Goal: Transaction & Acquisition: Purchase product/service

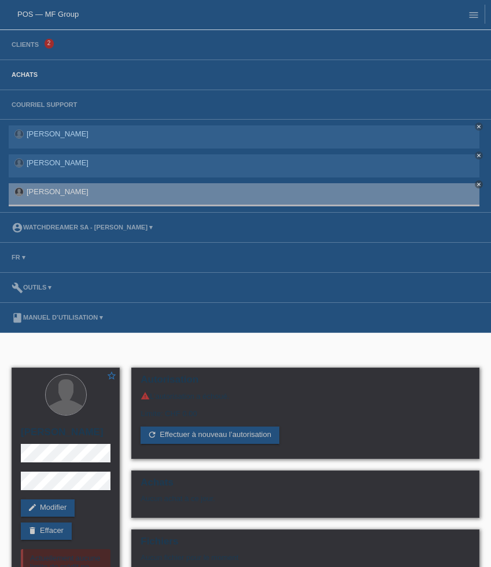
click at [30, 76] on link "Achats" at bounding box center [25, 74] width 38 height 7
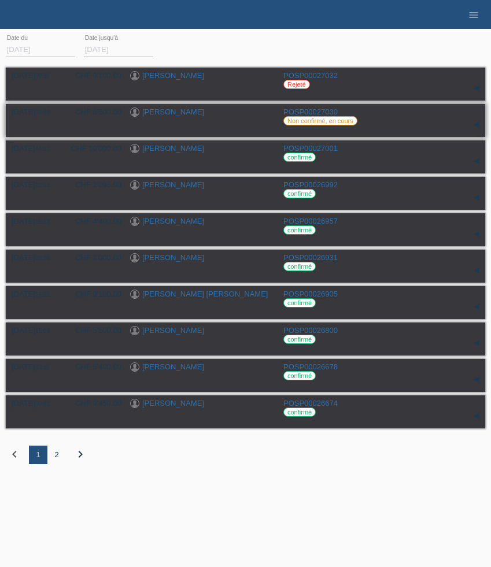
click at [171, 112] on link "[PERSON_NAME]" at bounding box center [173, 112] width 62 height 9
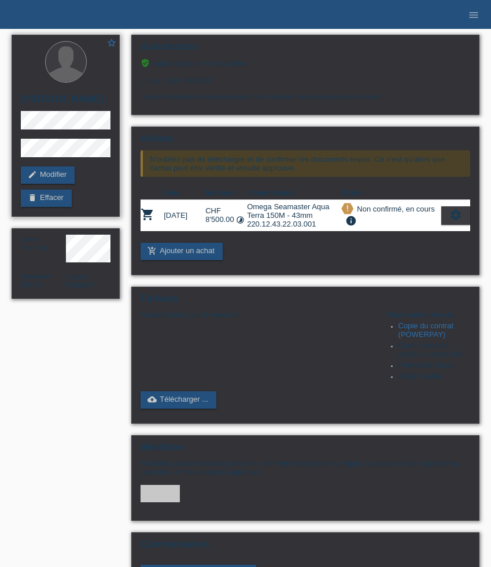
click at [49, 111] on h2 "[PERSON_NAME]" at bounding box center [66, 102] width 90 height 17
copy h2 "Hossain"
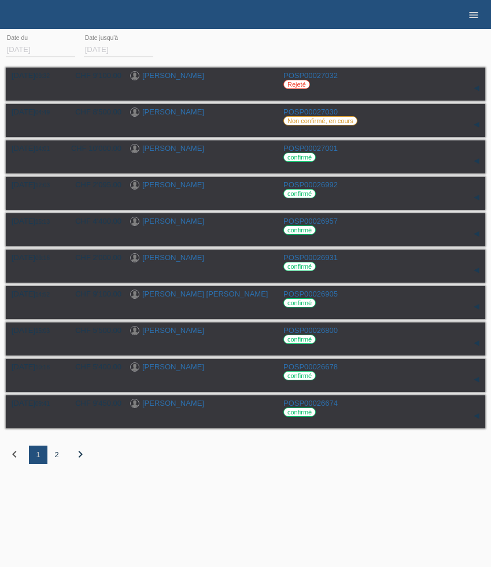
click at [473, 16] on icon "menu" at bounding box center [474, 15] width 12 height 12
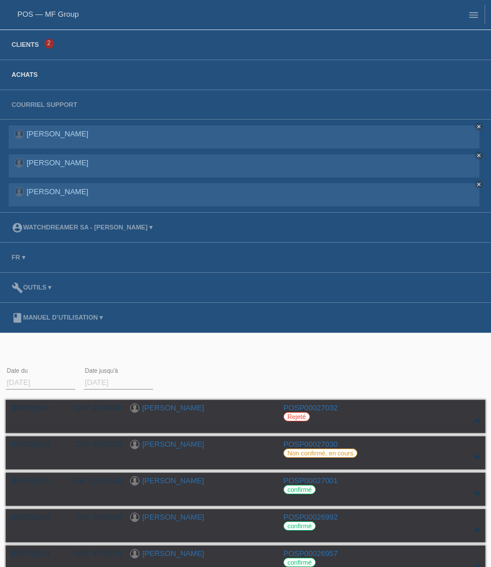
click at [28, 43] on link "Clients" at bounding box center [25, 44] width 39 height 7
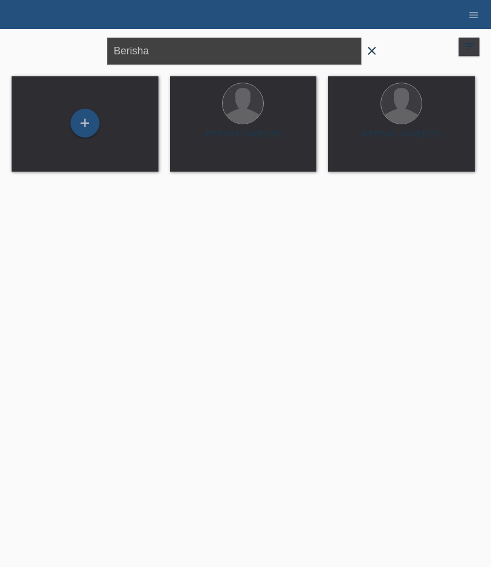
drag, startPoint x: 186, startPoint y: 51, endPoint x: 21, endPoint y: 51, distance: 164.3
click at [21, 51] on div "Berisha close filter_list view_module Afficher tous les clients star Afficher l…" at bounding box center [246, 50] width 480 height 42
paste input "Kilaj"
type input "Kilaj"
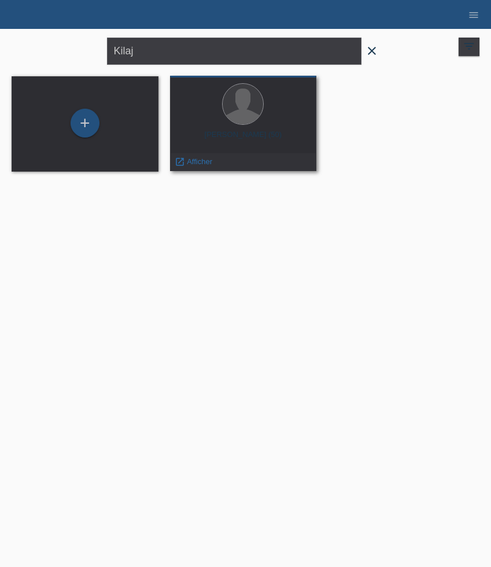
click at [234, 135] on div "Kujtim Kilaj (50)" at bounding box center [243, 139] width 128 height 19
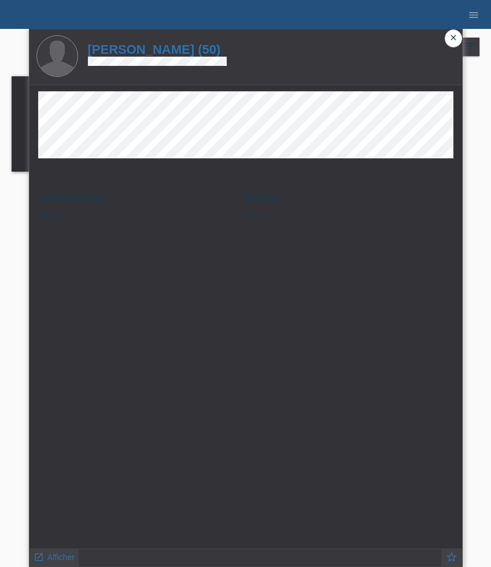
click at [452, 36] on icon "close" at bounding box center [453, 37] width 9 height 9
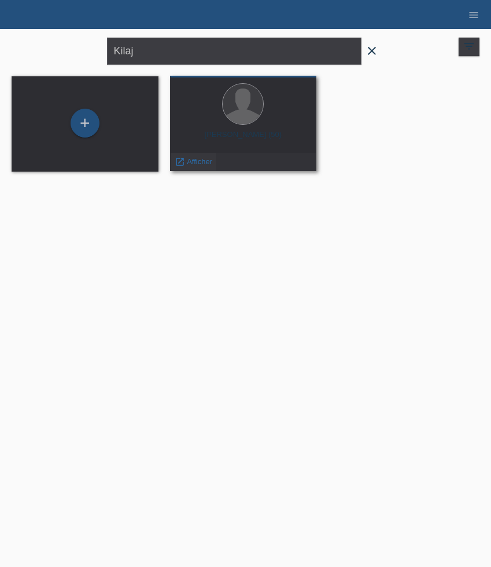
click at [189, 167] on div "launch Afficher" at bounding box center [194, 161] width 46 height 17
click at [190, 161] on span "Afficher" at bounding box center [199, 161] width 25 height 9
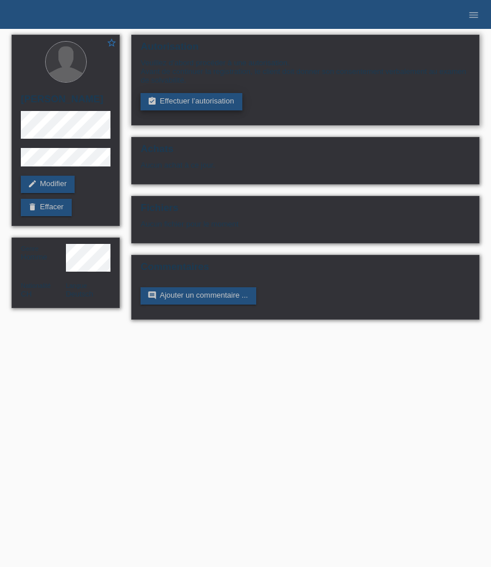
click at [207, 109] on link "assignment_turned_in Effectuer l’autorisation" at bounding box center [191, 101] width 101 height 17
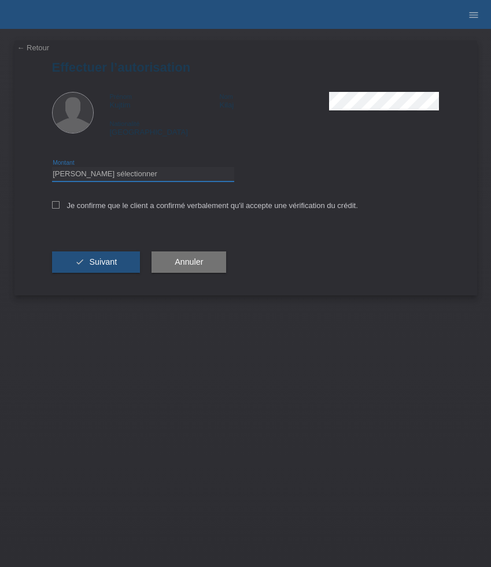
click at [158, 174] on select "Veuillez sélectionner CHF 1.00 - CHF 499.00 CHF 500.00 - CHF 1'999.00 CHF 2'000…" at bounding box center [143, 174] width 182 height 14
select select "3"
click at [52, 169] on select "Veuillez sélectionner CHF 1.00 - CHF 499.00 CHF 500.00 - CHF 1'999.00 CHF 2'000…" at bounding box center [143, 174] width 182 height 14
click at [117, 208] on label "Je confirme que le client a confirmé verbalement qu'il accepte une vérification…" at bounding box center [205, 205] width 306 height 9
click at [60, 208] on input "Je confirme que le client a confirmé verbalement qu'il accepte une vérification…" at bounding box center [56, 205] width 8 height 8
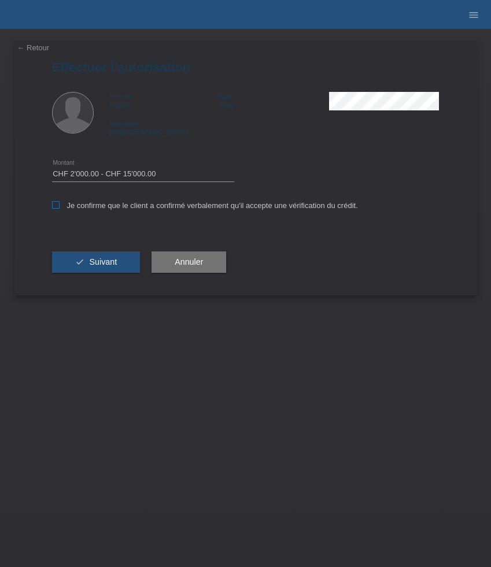
checkbox input "true"
click at [100, 267] on span "Suivant" at bounding box center [103, 261] width 28 height 9
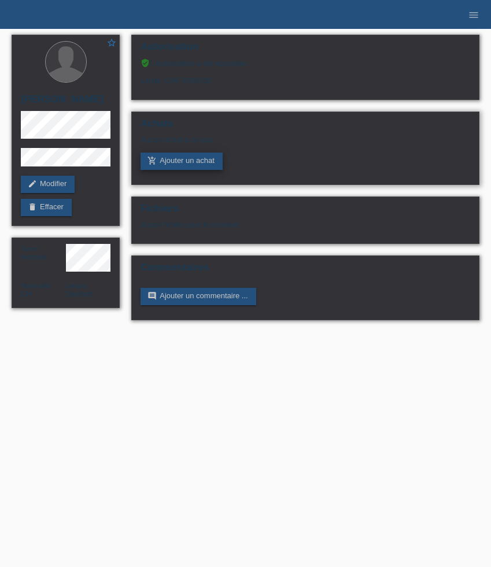
click at [177, 165] on link "add_shopping_cart Ajouter un achat" at bounding box center [182, 161] width 82 height 17
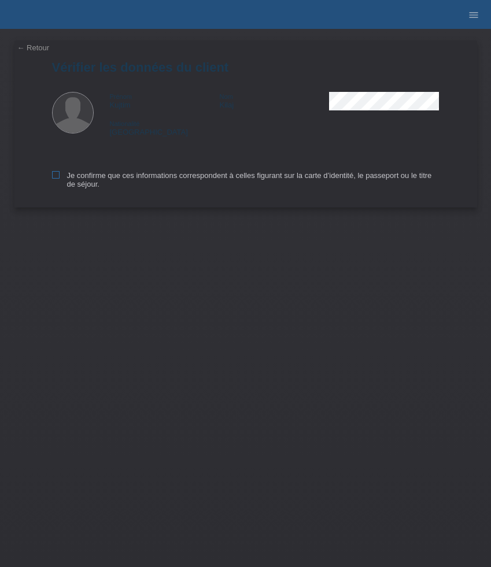
click at [56, 174] on icon at bounding box center [56, 175] width 8 height 8
click at [56, 174] on input "Je confirme que ces informations correspondent à celles figurant sur la carte d…" at bounding box center [56, 175] width 8 height 8
checkbox input "true"
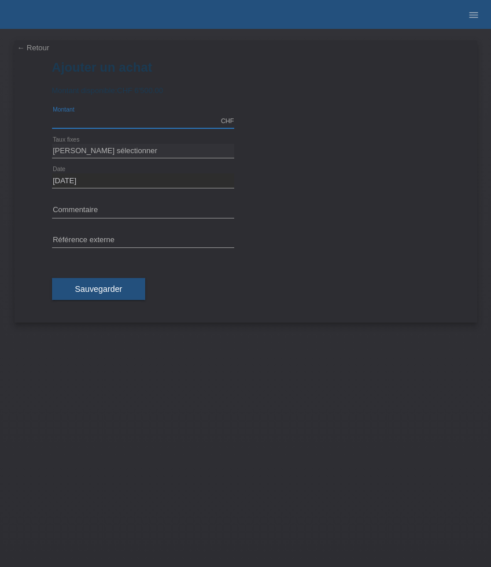
click at [110, 120] on input "text" at bounding box center [143, 121] width 182 height 14
type input "5950.00"
click at [131, 152] on select "Veuillez sélectionner 6 versements 12 versements 24 versements 36 versements 48…" at bounding box center [143, 151] width 182 height 14
select select "626"
click at [52, 144] on select "Veuillez sélectionner 6 versements 12 versements 24 versements 36 versements 48…" at bounding box center [143, 151] width 182 height 14
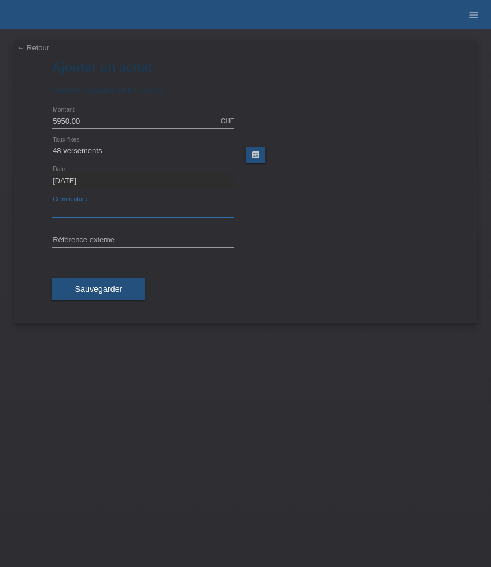
click at [106, 207] on input "text" at bounding box center [143, 211] width 182 height 14
paste input "Breitling Superocean Automatic Super Diver - 46mm E10379351B1S1"
type input "Breitling Superocean Automatic Super Diver - 46mm E10379351B1S1"
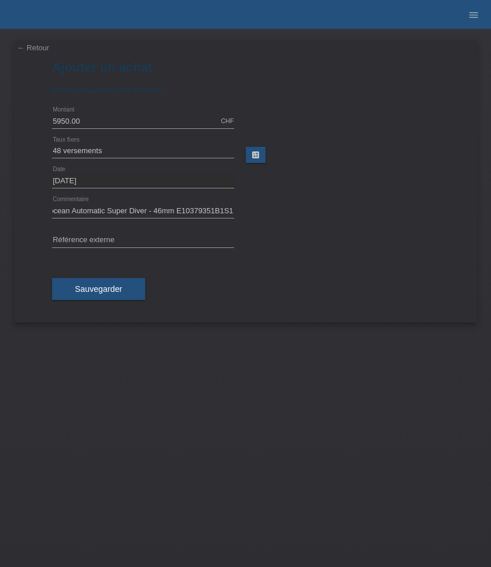
scroll to position [0, 0]
click at [135, 244] on input "text" at bounding box center [143, 241] width 182 height 14
paste input "521841"
type input "521841"
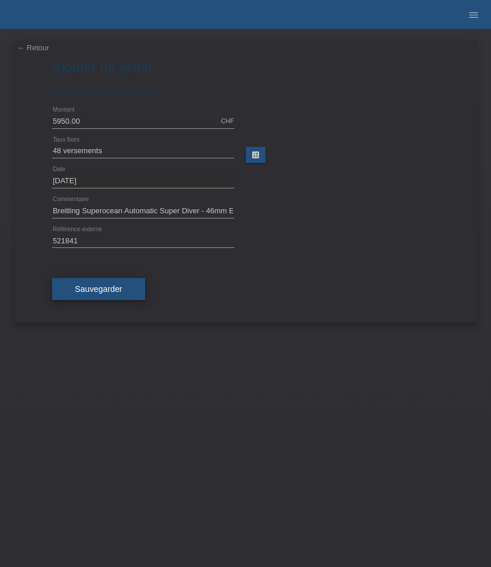
click at [105, 293] on span "Sauvegarder" at bounding box center [98, 289] width 47 height 9
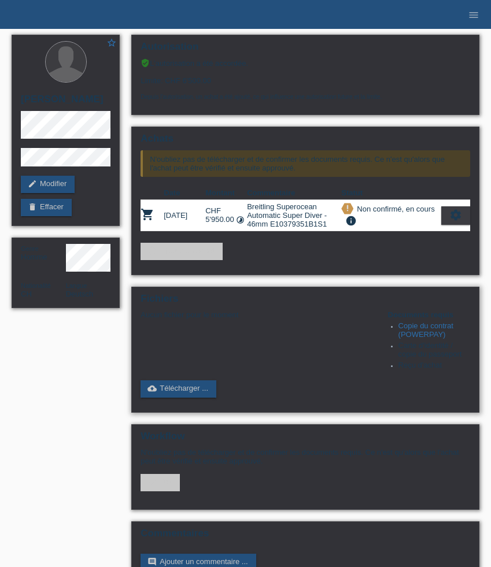
click at [425, 336] on link "Copie du contrat (POWERPAY)" at bounding box center [426, 330] width 55 height 17
click at [202, 398] on link "cloud_upload Télécharger ..." at bounding box center [179, 389] width 76 height 17
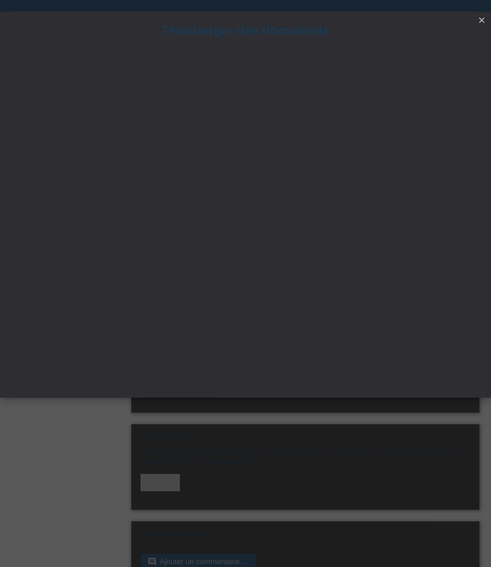
click at [480, 22] on icon "close" at bounding box center [481, 20] width 9 height 9
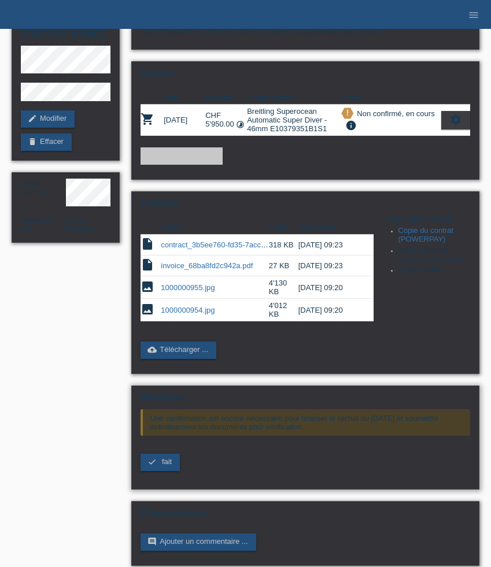
scroll to position [71, 0]
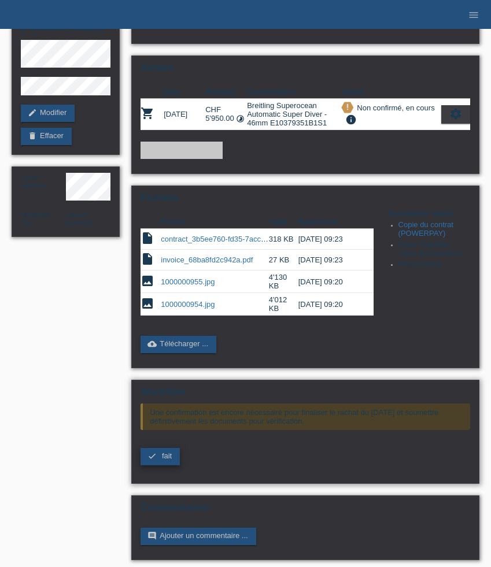
click at [168, 460] on span "fait" at bounding box center [167, 456] width 10 height 9
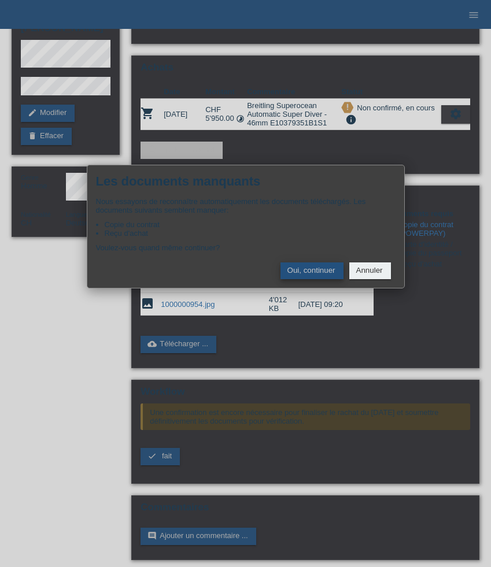
click at [318, 275] on button "Oui, continuer" at bounding box center [312, 271] width 63 height 17
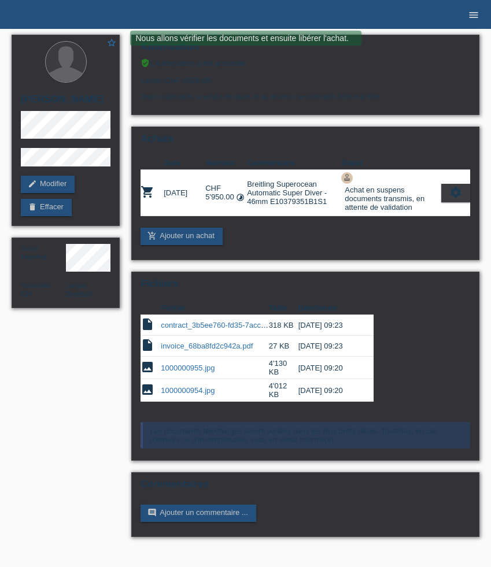
click at [472, 17] on icon "menu" at bounding box center [474, 15] width 12 height 12
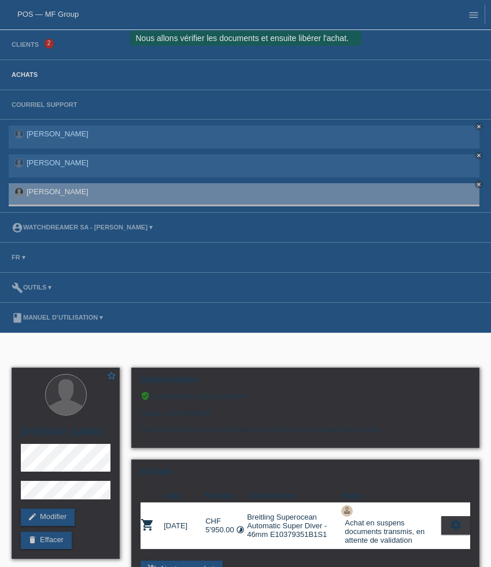
click at [27, 77] on link "Achats" at bounding box center [25, 74] width 38 height 7
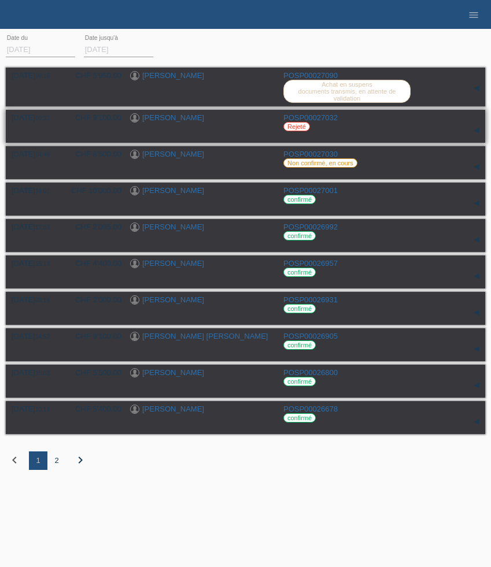
click at [163, 121] on link "[PERSON_NAME]" at bounding box center [173, 117] width 62 height 9
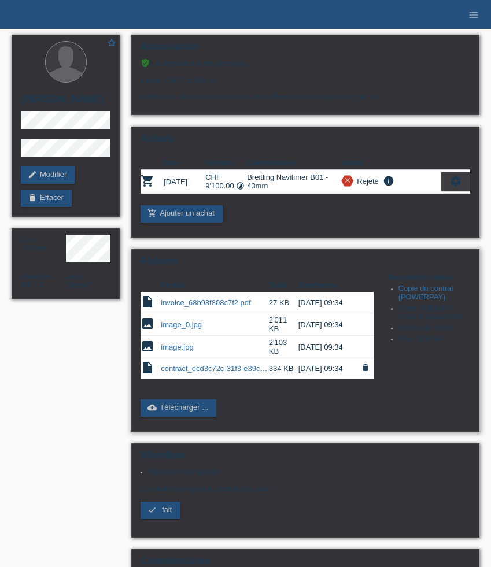
click at [219, 373] on link "contract_ecd3c72c-31f3-e39c-4de6-aaf724989ecd.pdf" at bounding box center [251, 368] width 181 height 9
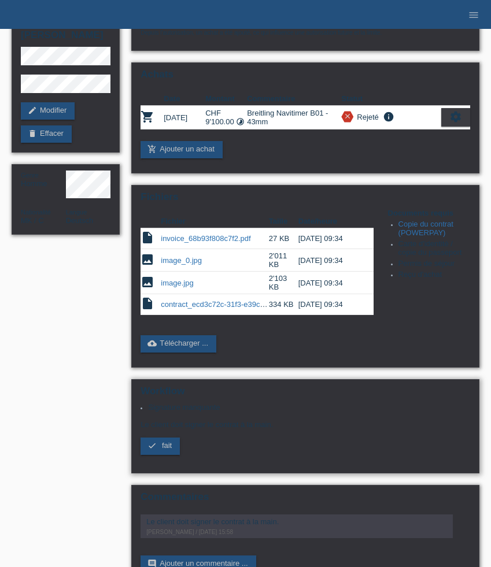
scroll to position [120, 0]
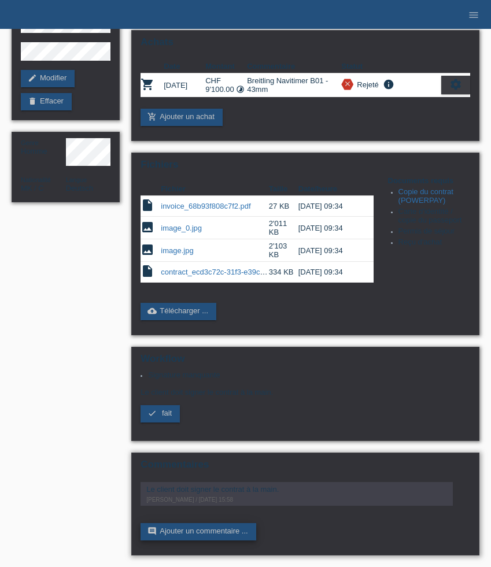
click at [236, 537] on link "comment Ajouter un commentaire ..." at bounding box center [198, 531] width 115 height 17
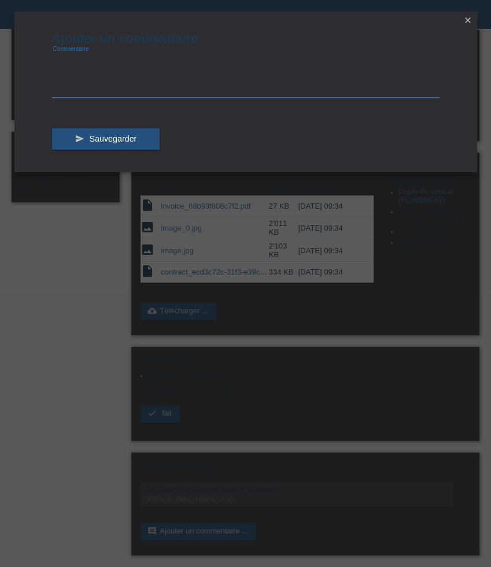
click at [146, 89] on textarea at bounding box center [246, 75] width 388 height 45
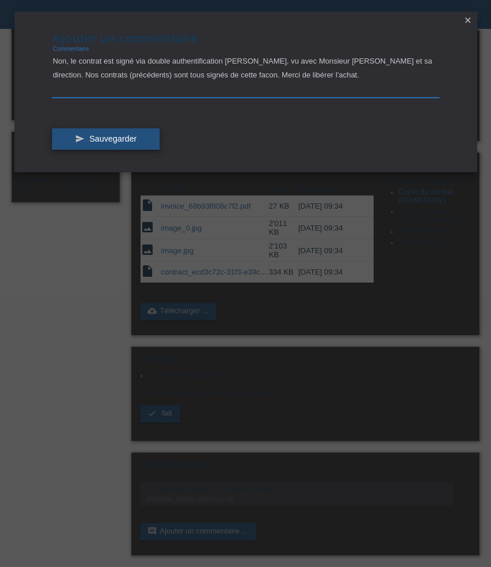
type textarea "Non, le contrat est signé via double authentification [PERSON_NAME], vu avec Mo…"
click at [76, 134] on icon "send" at bounding box center [79, 138] width 9 height 9
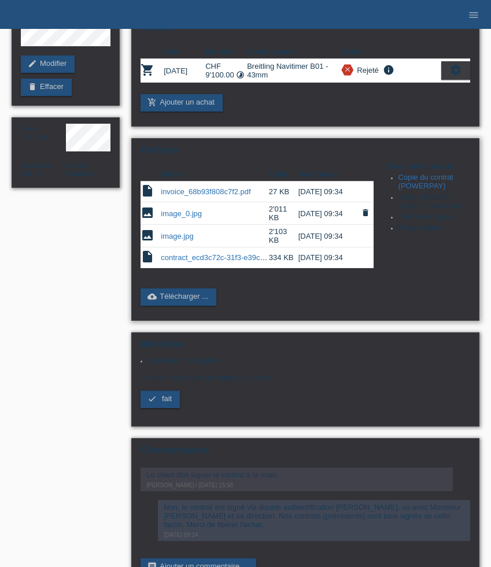
scroll to position [172, 0]
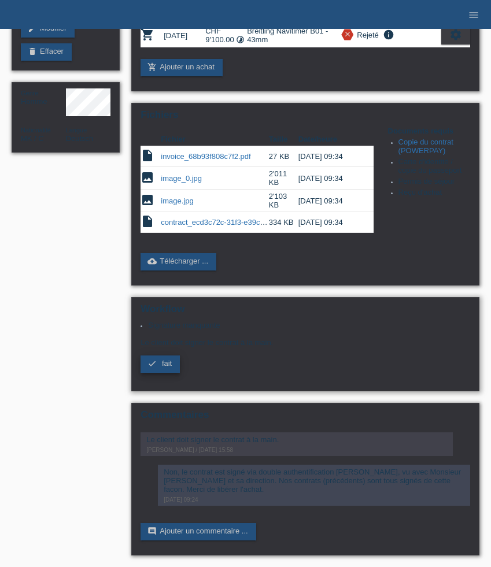
click at [163, 360] on span "fait" at bounding box center [167, 363] width 10 height 9
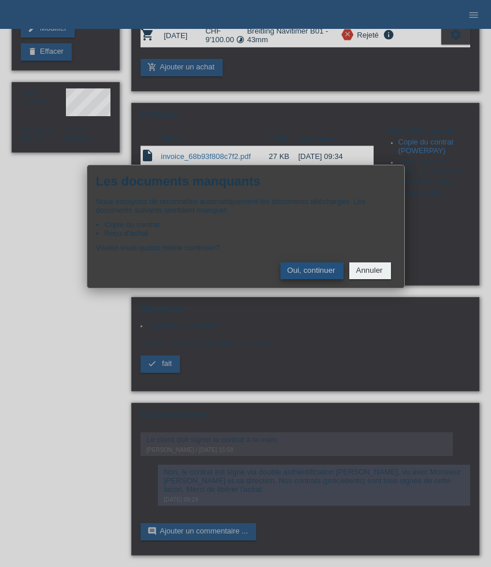
click at [318, 279] on button "Oui, continuer" at bounding box center [312, 271] width 63 height 17
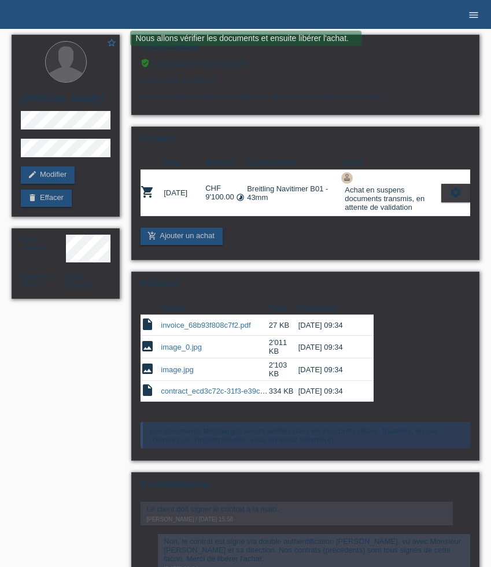
click at [470, 14] on icon "menu" at bounding box center [474, 15] width 12 height 12
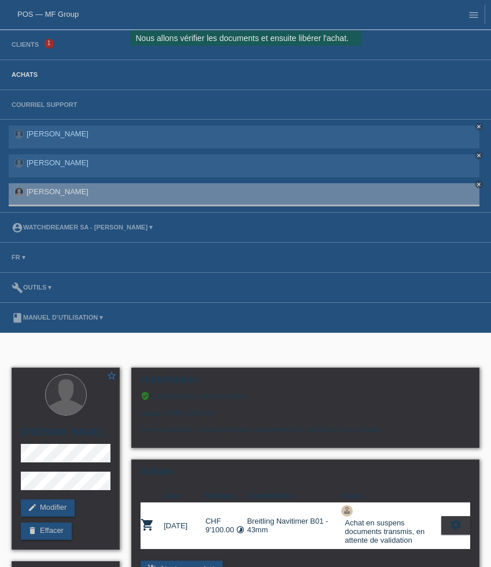
click at [34, 78] on link "Achats" at bounding box center [25, 74] width 38 height 7
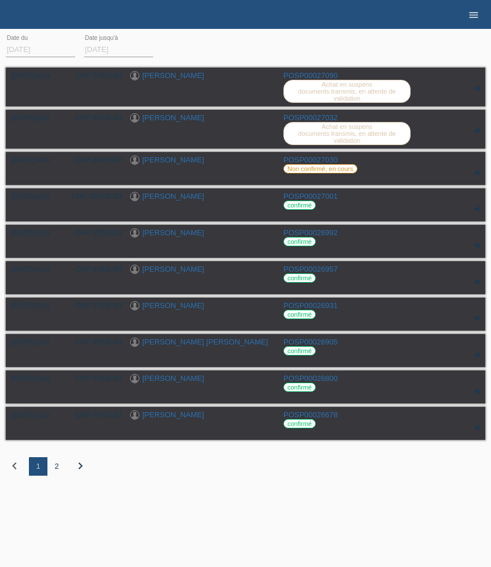
click at [473, 18] on icon "menu" at bounding box center [474, 15] width 12 height 12
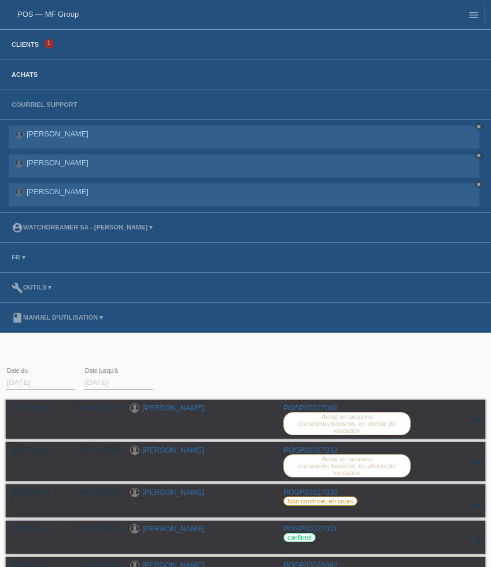
click at [24, 46] on link "Clients" at bounding box center [25, 44] width 39 height 7
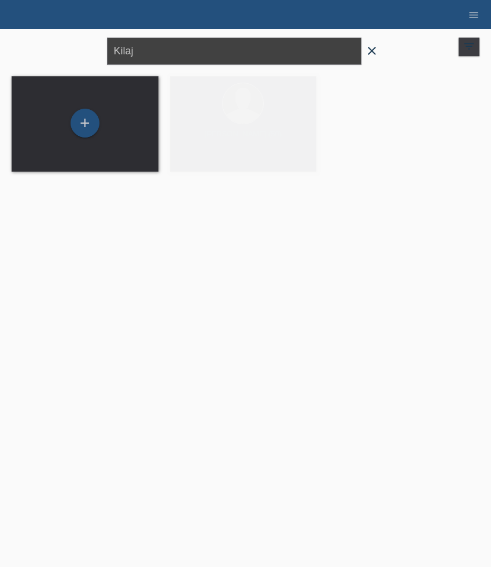
drag, startPoint x: 157, startPoint y: 50, endPoint x: 40, endPoint y: 50, distance: 116.3
click at [43, 50] on div "Kilaj close filter_list view_module Afficher tous les clients star Afficher les…" at bounding box center [246, 50] width 480 height 42
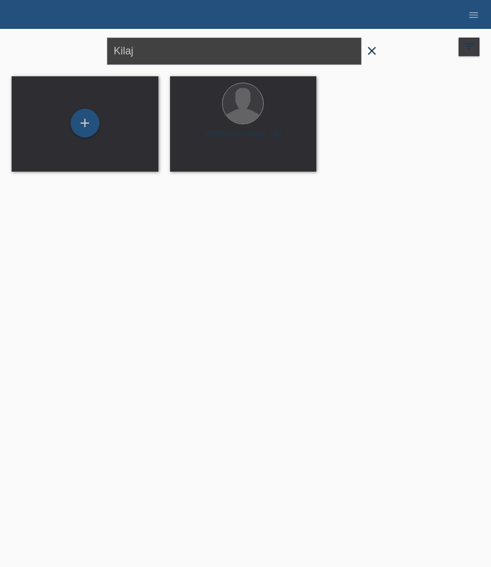
paste input "519731"
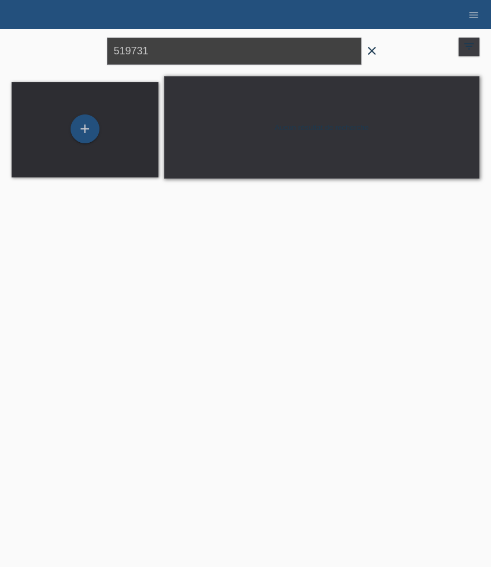
drag, startPoint x: 173, startPoint y: 51, endPoint x: 58, endPoint y: 45, distance: 115.3
click at [58, 45] on div "519731 close filter_list view_module Afficher tous les clients star Afficher le…" at bounding box center [246, 50] width 480 height 42
paste input "Monteiro"
type input "Monteiro"
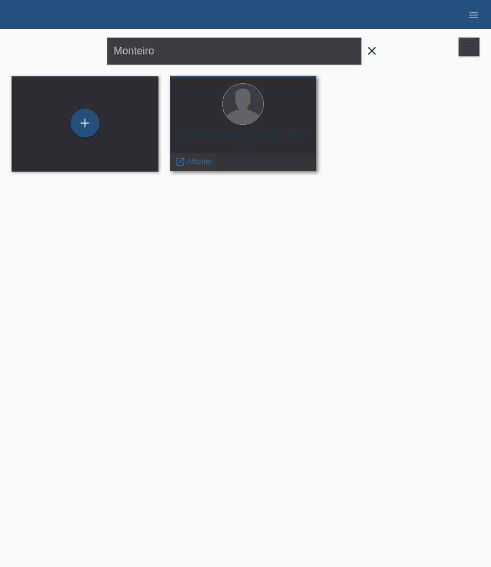
click at [197, 164] on span "Afficher" at bounding box center [199, 161] width 25 height 9
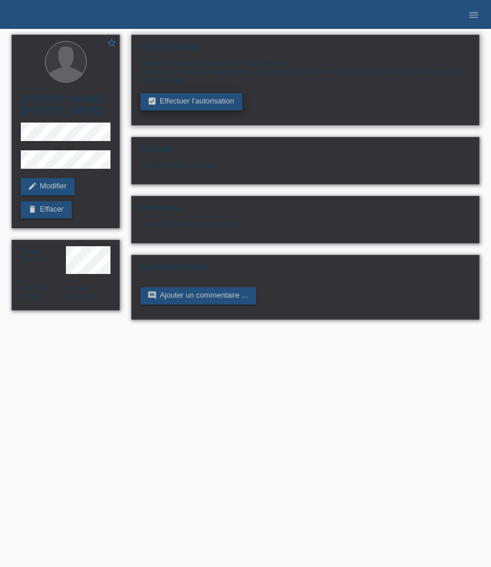
click at [204, 105] on link "assignment_turned_in Effectuer l’autorisation" at bounding box center [191, 101] width 101 height 17
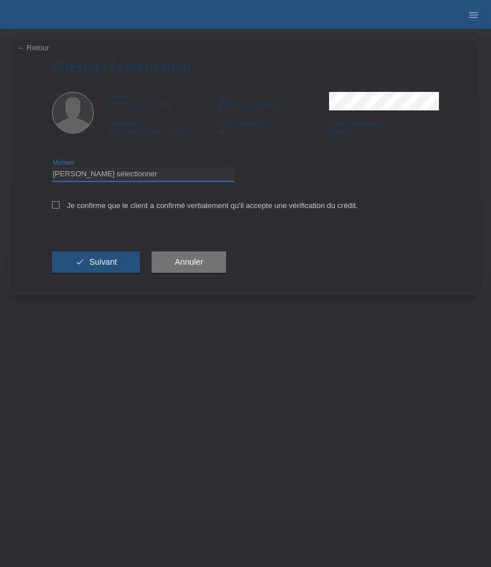
click at [183, 174] on select "Veuillez sélectionner CHF 1.00 - CHF 499.00 CHF 500.00 - CHF 1'999.00 CHF 2'000…" at bounding box center [143, 174] width 182 height 14
select select "3"
click at [52, 169] on select "Veuillez sélectionner CHF 1.00 - CHF 499.00 CHF 500.00 - CHF 1'999.00 CHF 2'000…" at bounding box center [143, 174] width 182 height 14
click at [162, 207] on label "Je confirme que le client a confirmé verbalement qu'il accepte une vérification…" at bounding box center [205, 205] width 306 height 9
click at [60, 207] on input "Je confirme que le client a confirmé verbalement qu'il accepte une vérification…" at bounding box center [56, 205] width 8 height 8
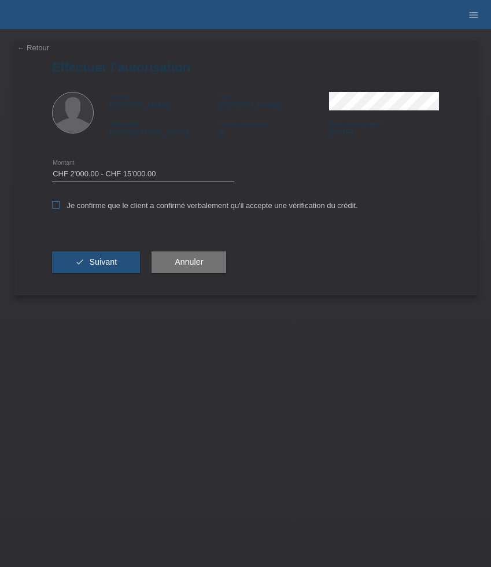
checkbox input "true"
click at [109, 266] on span "Suivant" at bounding box center [103, 261] width 28 height 9
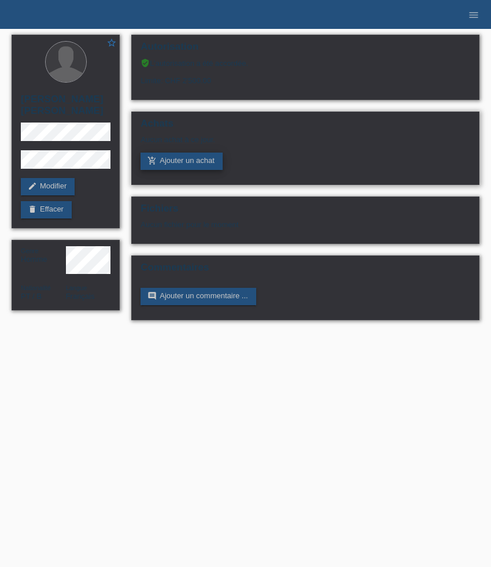
click at [170, 164] on link "add_shopping_cart Ajouter un achat" at bounding box center [182, 161] width 82 height 17
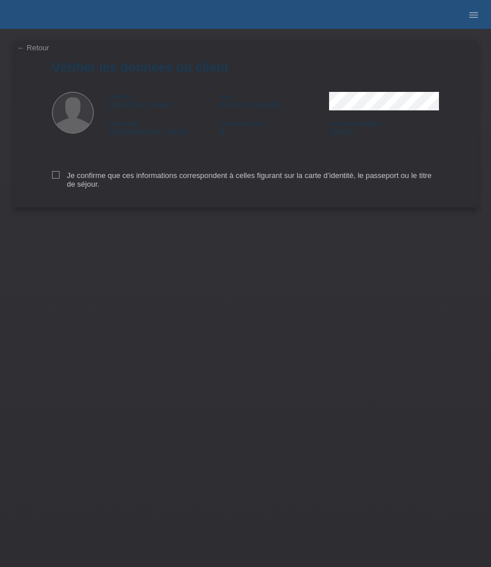
click at [46, 179] on div "← Retour Vérifier les données du client Prénom José Carlos Nom Duarte Monteiro …" at bounding box center [245, 123] width 463 height 167
click at [56, 179] on icon at bounding box center [56, 175] width 8 height 8
click at [56, 179] on input "Je confirme que ces informations correspondent à celles figurant sur la carte d…" at bounding box center [56, 175] width 8 height 8
checkbox input "true"
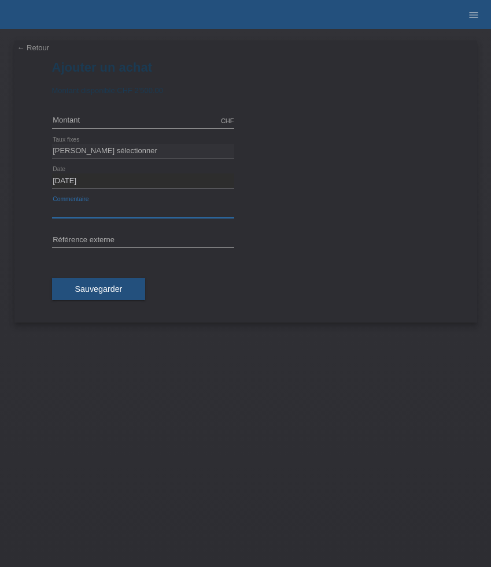
click at [90, 210] on input "text" at bounding box center [143, 211] width 182 height 14
paste input "TAG Heuer Formula 1 Chronograph - 43mm CAZ101AV.FT8077"
type input "TAG Heuer Formula 1 Chronograph - 43mm CAZ101AV.FT8077"
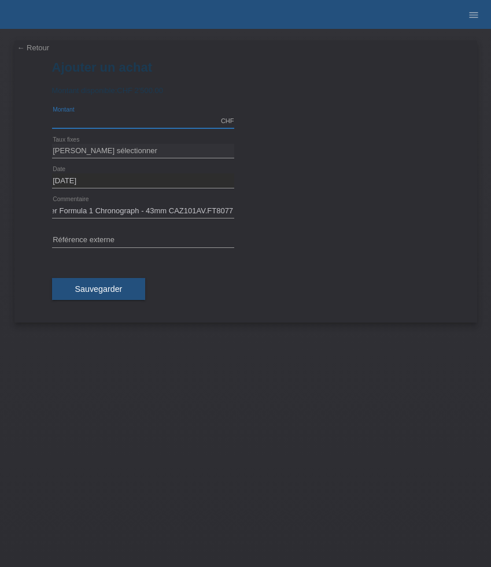
click at [119, 123] on input "text" at bounding box center [143, 121] width 182 height 14
type input "2100.00"
click at [123, 152] on select "[PERSON_NAME] sélectionner 6 versements 12 versements 24 versements 36 versemen…" at bounding box center [143, 151] width 182 height 14
select select "626"
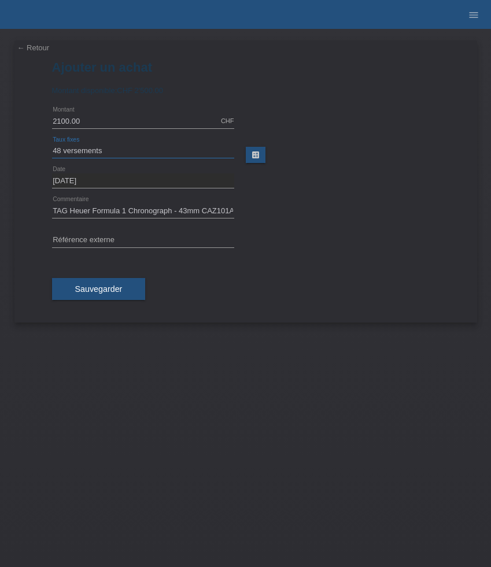
click at [52, 144] on select "[PERSON_NAME] sélectionner 6 versements 12 versements 24 versements 36 versemen…" at bounding box center [143, 151] width 182 height 14
click at [115, 238] on input "text" at bounding box center [143, 241] width 182 height 14
paste input "519731"
type input "519731"
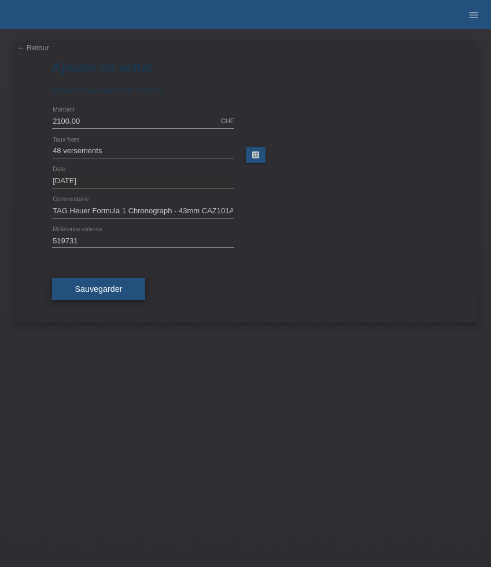
click at [102, 289] on span "Sauvegarder" at bounding box center [98, 289] width 47 height 9
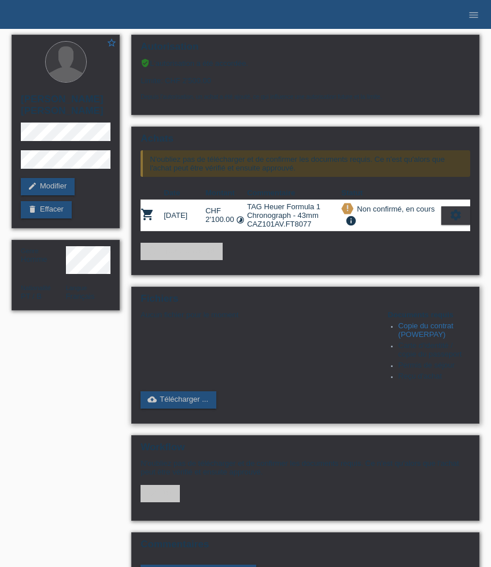
click at [425, 336] on link "Copie du contrat (POWERPAY)" at bounding box center [426, 330] width 55 height 17
click at [191, 409] on link "cloud_upload Télécharger ..." at bounding box center [179, 400] width 76 height 17
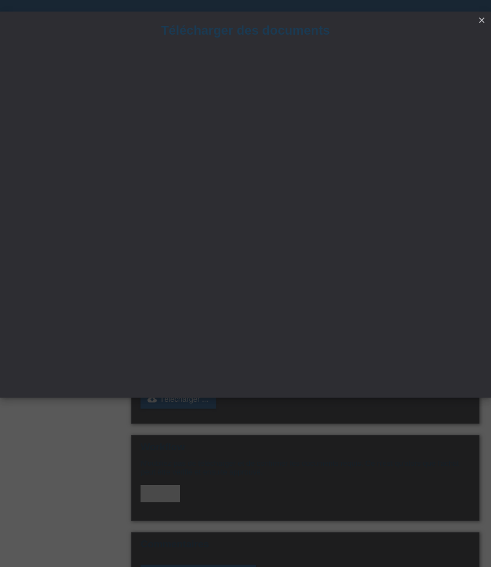
click at [482, 17] on icon "close" at bounding box center [481, 20] width 9 height 9
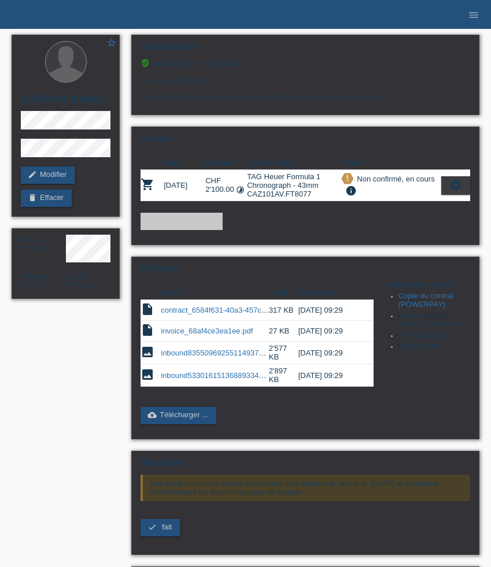
scroll to position [90, 0]
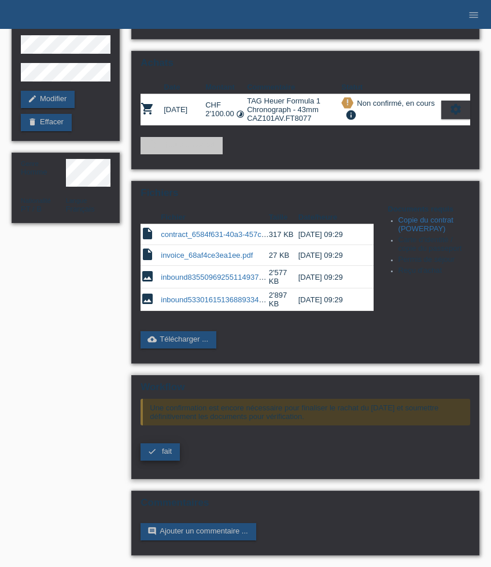
click at [174, 450] on link "check fait" at bounding box center [160, 452] width 39 height 17
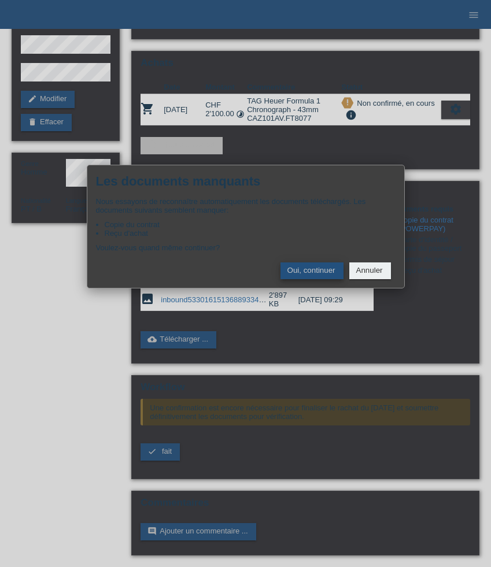
click at [320, 274] on button "Oui, continuer" at bounding box center [312, 271] width 63 height 17
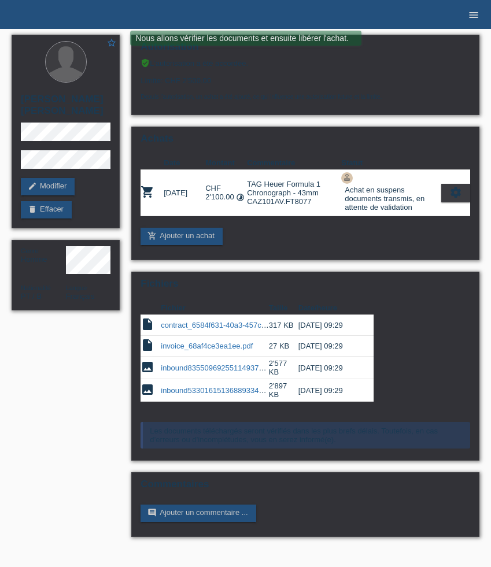
click at [471, 12] on icon "menu" at bounding box center [474, 15] width 12 height 12
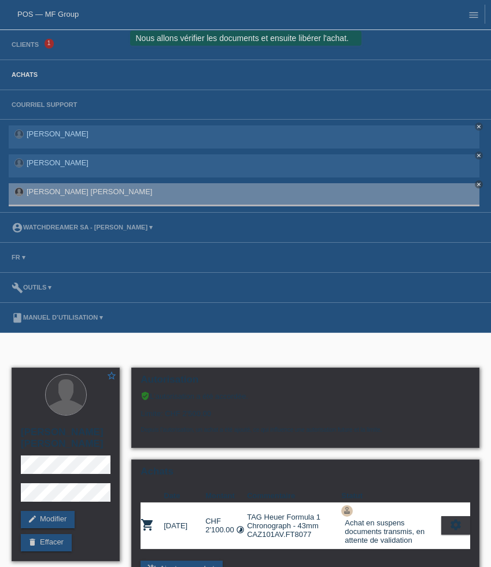
click at [31, 76] on link "Achats" at bounding box center [25, 74] width 38 height 7
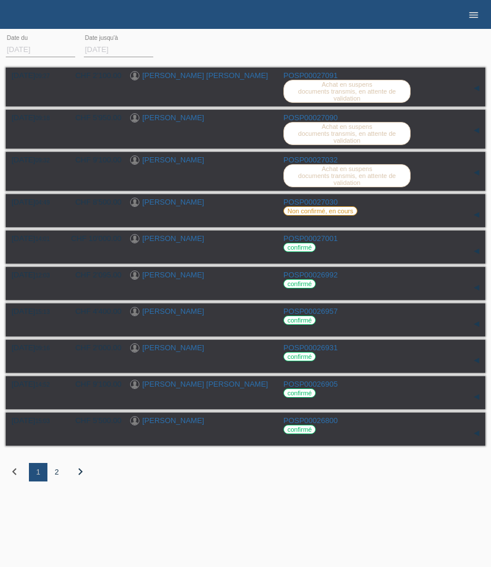
click at [479, 12] on icon "menu" at bounding box center [474, 15] width 12 height 12
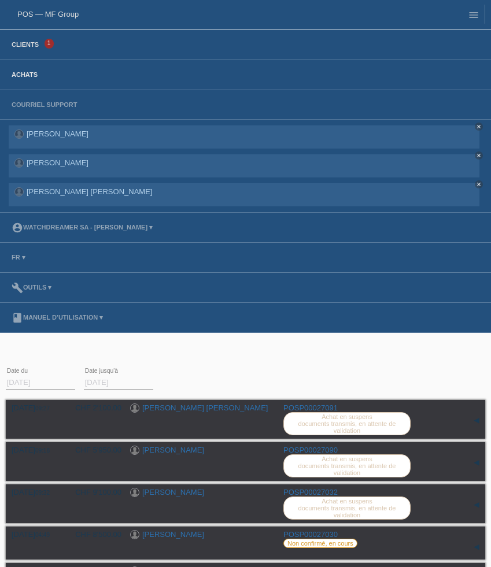
click at [30, 47] on link "Clients" at bounding box center [25, 44] width 39 height 7
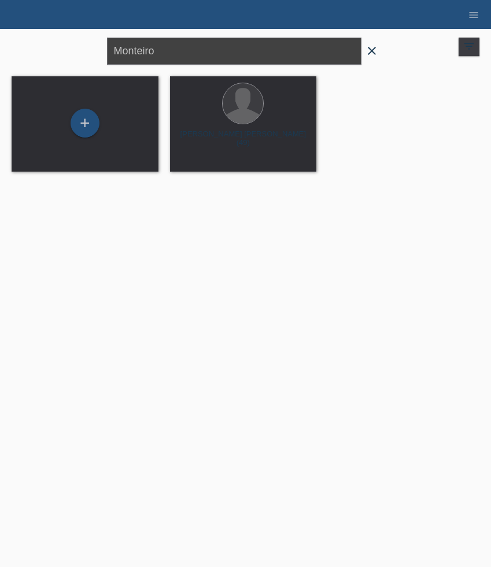
drag, startPoint x: 171, startPoint y: 48, endPoint x: 43, endPoint y: 48, distance: 127.3
click at [43, 48] on div "Monteiro close filter_list view_module Afficher tous les clients star Afficher …" at bounding box center [246, 50] width 480 height 42
paste input "Obradovic"
type input "Obradovic"
click at [200, 161] on span "Afficher" at bounding box center [199, 161] width 25 height 9
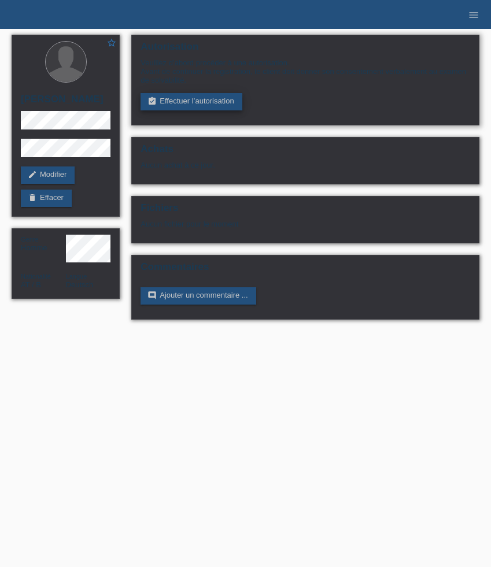
click at [208, 103] on link "assignment_turned_in Effectuer l’autorisation" at bounding box center [191, 101] width 101 height 17
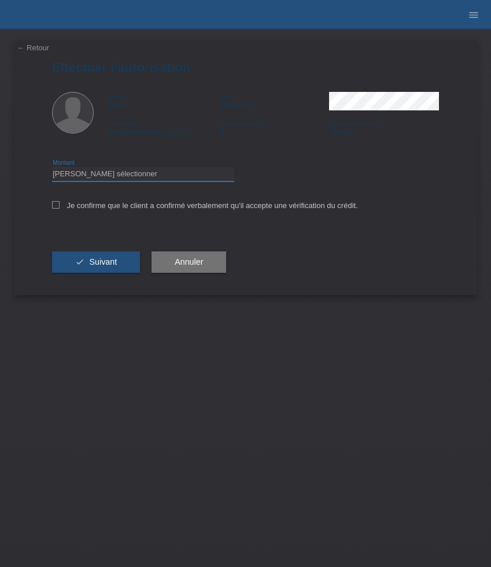
click at [175, 180] on select "Veuillez sélectionner CHF 1.00 - CHF 499.00 CHF 500.00 - CHF 1'999.00 CHF 2'000…" at bounding box center [143, 174] width 182 height 14
select select "3"
click at [52, 169] on select "Veuillez sélectionner CHF 1.00 - CHF 499.00 CHF 500.00 - CHF 1'999.00 CHF 2'000…" at bounding box center [143, 174] width 182 height 14
click at [75, 207] on label "Je confirme que le client a confirmé verbalement qu'il accepte une vérification…" at bounding box center [205, 205] width 306 height 9
click at [60, 207] on input "Je confirme que le client a confirmé verbalement qu'il accepte une vérification…" at bounding box center [56, 205] width 8 height 8
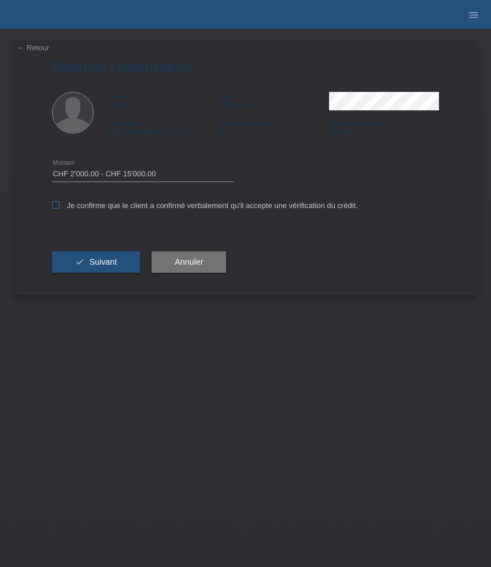
checkbox input "true"
click at [98, 264] on span "Suivant" at bounding box center [103, 261] width 28 height 9
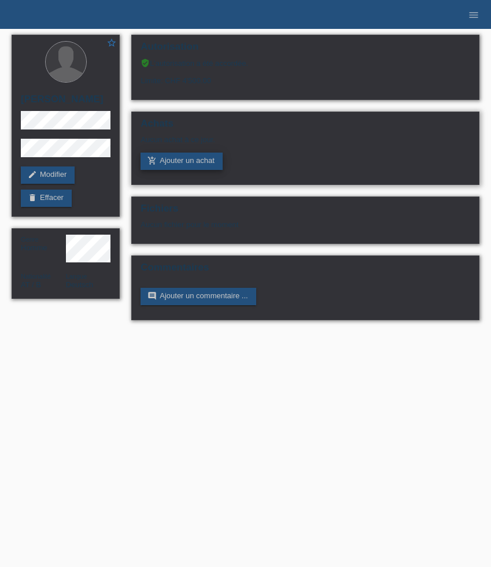
click at [182, 163] on link "add_shopping_cart Ajouter un achat" at bounding box center [182, 161] width 82 height 17
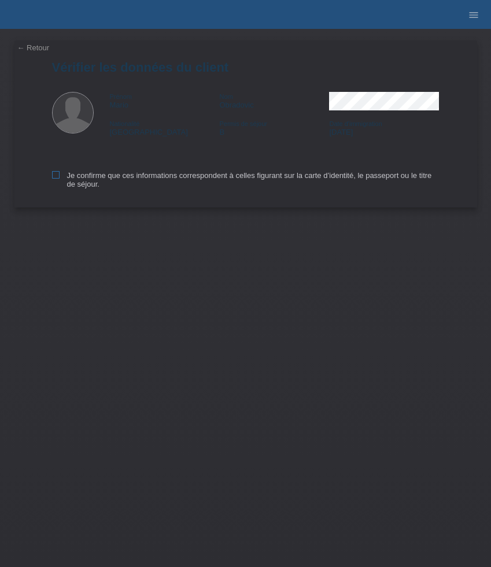
click at [71, 180] on label "Je confirme que ces informations correspondent à celles figurant sur la carte d…" at bounding box center [246, 179] width 388 height 17
click at [60, 179] on input "Je confirme que ces informations correspondent à celles figurant sur la carte d…" at bounding box center [56, 175] width 8 height 8
checkbox input "true"
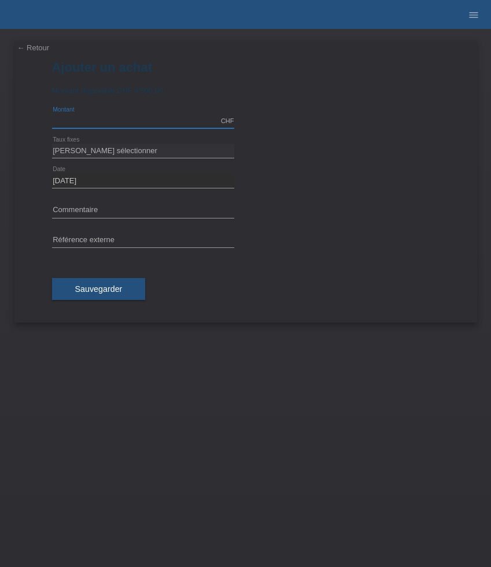
click at [118, 123] on input "text" at bounding box center [143, 121] width 182 height 14
type input "4500.00"
click at [101, 207] on input "text" at bounding box center [143, 211] width 182 height 14
paste input "TAG Heuer Aquaracer Professional 300 GMT - 42mm WBP5115.BA0013"
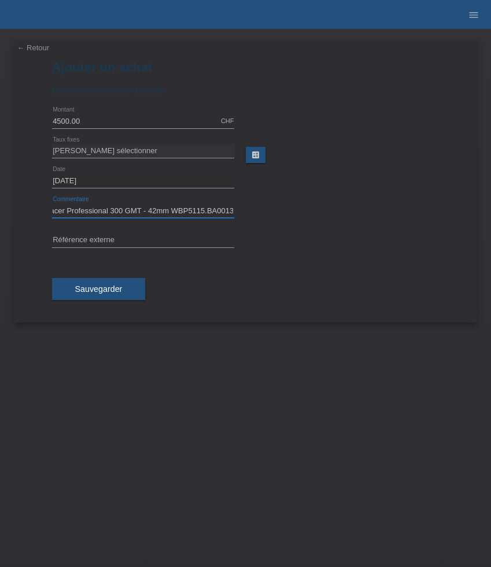
type input "TAG Heuer Aquaracer Professional 300 GMT - 42mm WBP5115.BA0013"
click at [164, 243] on input "text" at bounding box center [143, 241] width 182 height 14
paste input "521364"
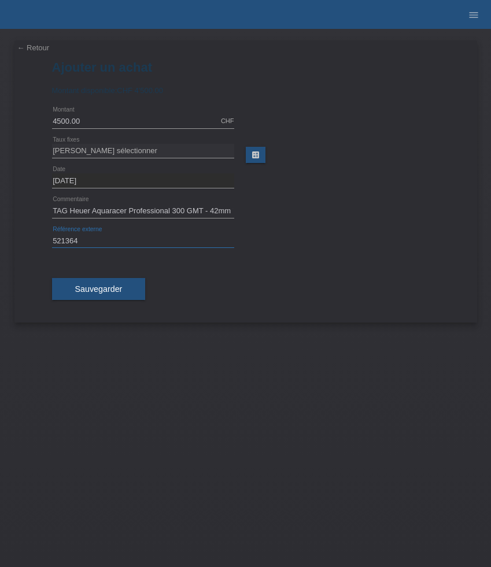
type input "521364"
click at [164, 150] on select "Veuillez sélectionner 6 versements 12 versements 24 versements 36 versements 48…" at bounding box center [143, 151] width 182 height 14
select select "626"
click at [52, 144] on select "Veuillez sélectionner 6 versements 12 versements 24 versements 36 versements 48…" at bounding box center [143, 151] width 182 height 14
click at [98, 292] on span "Sauvegarder" at bounding box center [98, 289] width 47 height 9
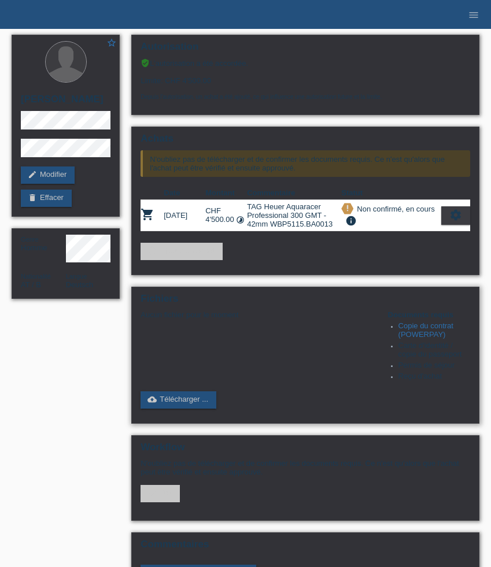
click at [417, 337] on link "Copie du contrat (POWERPAY)" at bounding box center [426, 330] width 55 height 17
click at [184, 407] on link "cloud_upload Télécharger ..." at bounding box center [179, 400] width 76 height 17
click at [0, 0] on div "Télécharger des documents ou téléchargement mobile scanne-moi close" at bounding box center [0, 0] width 0 height 0
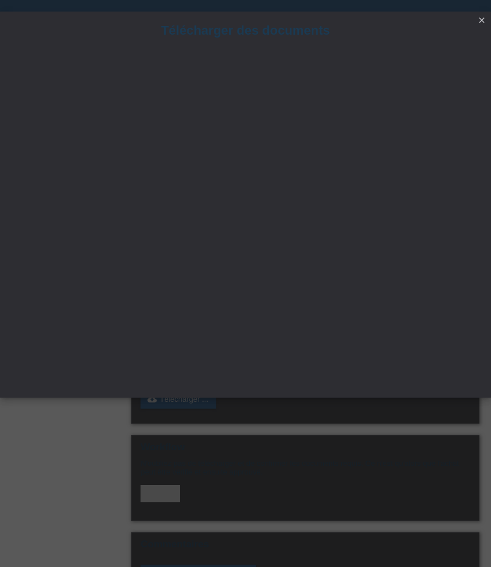
click at [483, 21] on icon "close" at bounding box center [481, 20] width 9 height 9
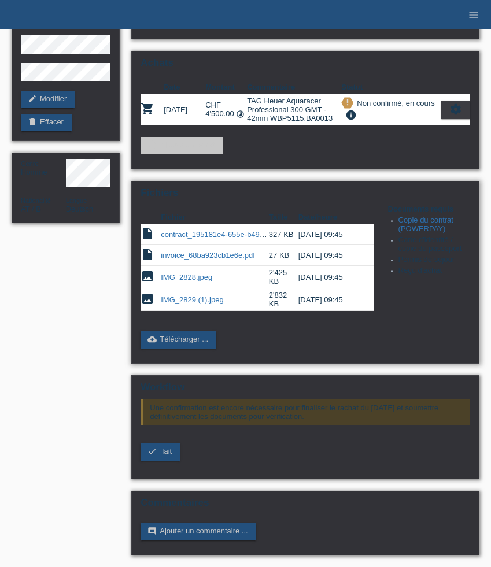
scroll to position [90, 0]
click at [170, 451] on span "fait" at bounding box center [167, 451] width 10 height 9
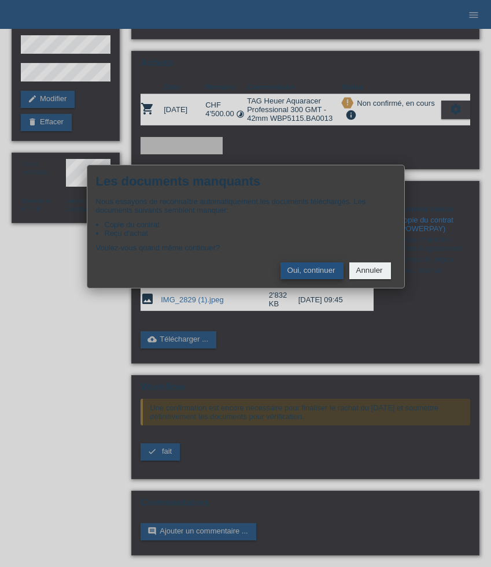
click at [296, 272] on button "Oui, continuer" at bounding box center [312, 271] width 63 height 17
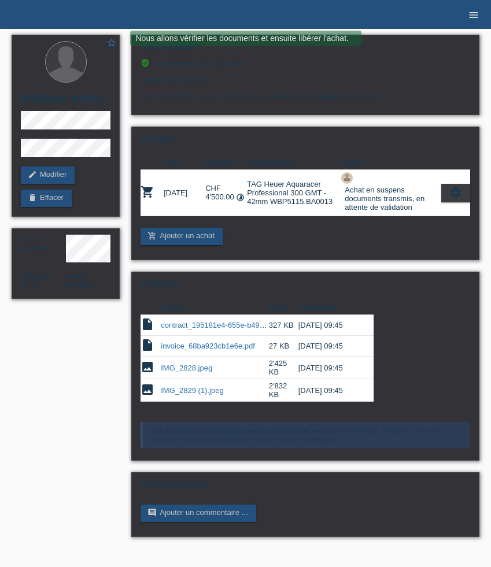
click at [477, 13] on icon "menu" at bounding box center [474, 15] width 12 height 12
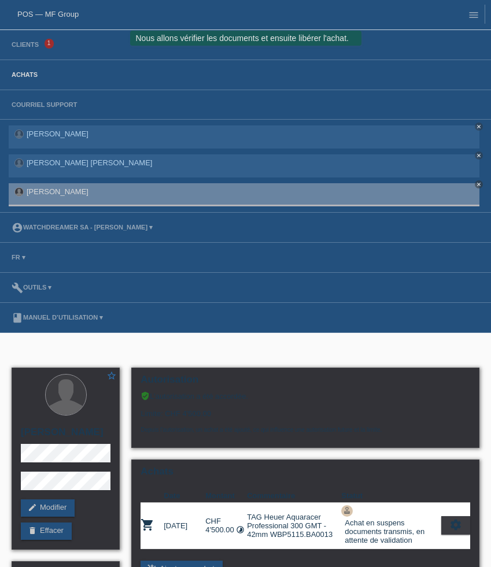
click at [23, 72] on link "Achats" at bounding box center [25, 74] width 38 height 7
